Goal: Information Seeking & Learning: Learn about a topic

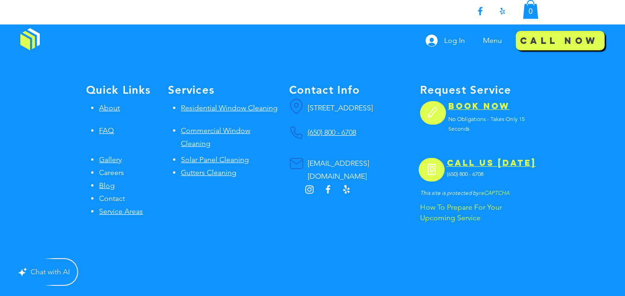
scroll to position [2260, 0]
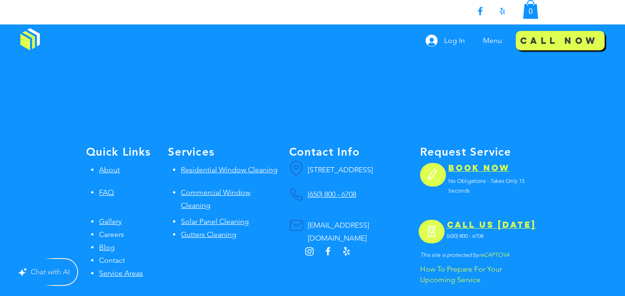
click at [214, 168] on span "Residential Window Cleaning" at bounding box center [229, 169] width 97 height 9
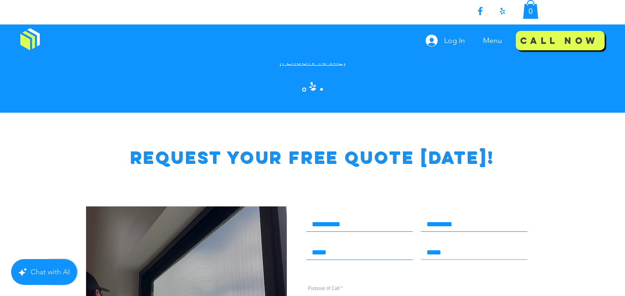
scroll to position [1664, 0]
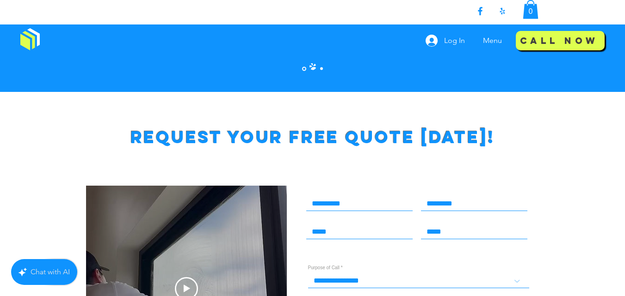
click at [592, 147] on div at bounding box center [312, 264] width 625 height 344
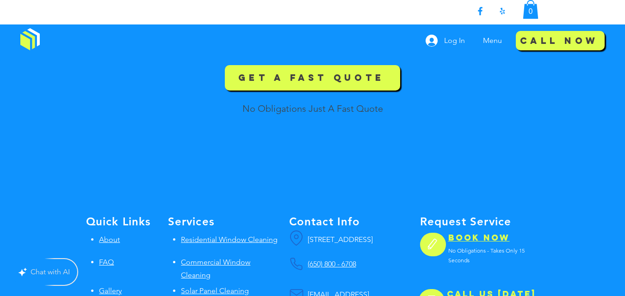
scroll to position [2342, 0]
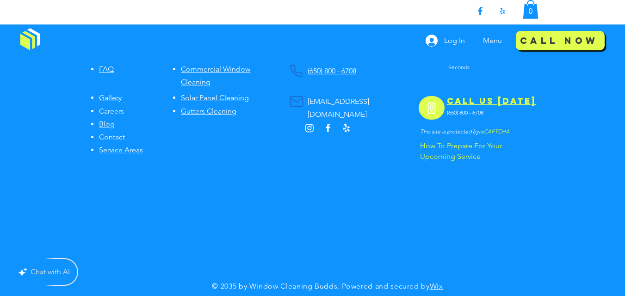
click at [166, 192] on div "Get your free quote for window, solar panel, gutter, or pressure washing servic…" at bounding box center [312, 27] width 625 height 538
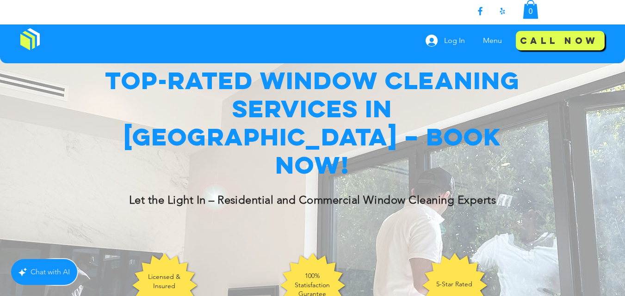
scroll to position [0, 0]
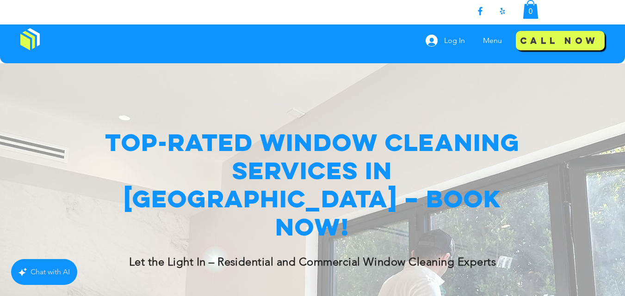
click at [52, 274] on div "Chat with AI" at bounding box center [50, 272] width 39 height 13
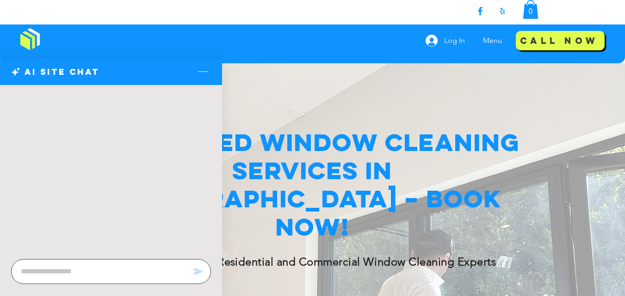
type textarea "*"
click at [192, 67] on div "AI Site Chat" at bounding box center [111, 72] width 222 height 26
click at [202, 67] on icon "Minimize the chat" at bounding box center [203, 72] width 15 height 15
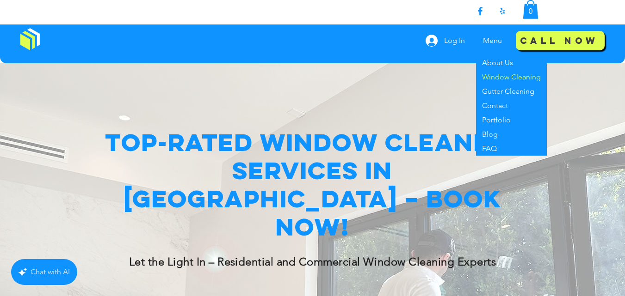
click at [495, 41] on p "Menu" at bounding box center [492, 40] width 28 height 23
click at [496, 91] on p "Gutter Cleaning" at bounding box center [508, 91] width 60 height 14
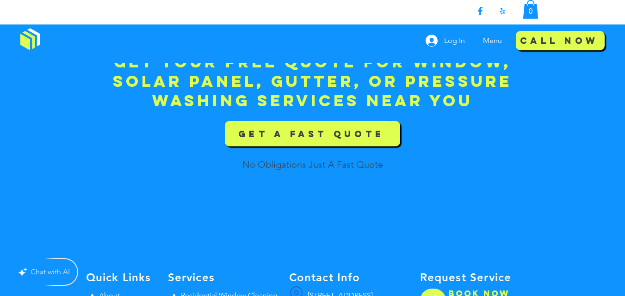
scroll to position [2138, 0]
